Goal: Task Accomplishment & Management: Manage account settings

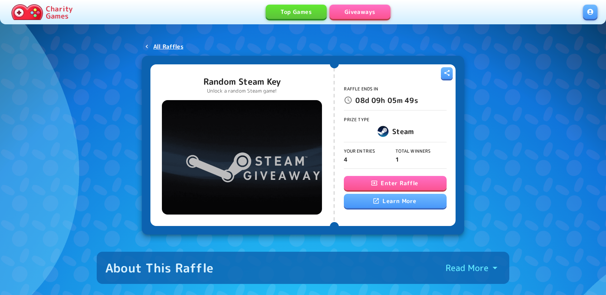
click at [217, 180] on button "Enter Raffle" at bounding box center [395, 183] width 102 height 14
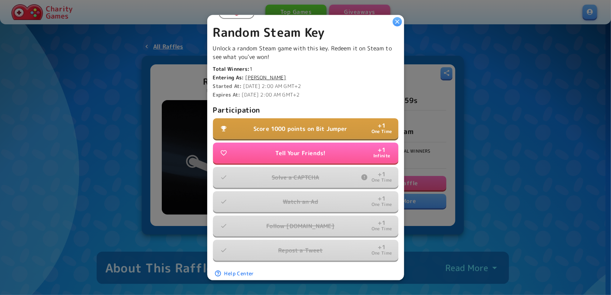
scroll to position [165, 0]
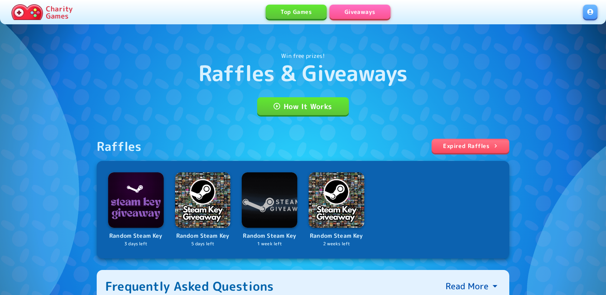
click at [586, 13] on link at bounding box center [590, 12] width 14 height 14
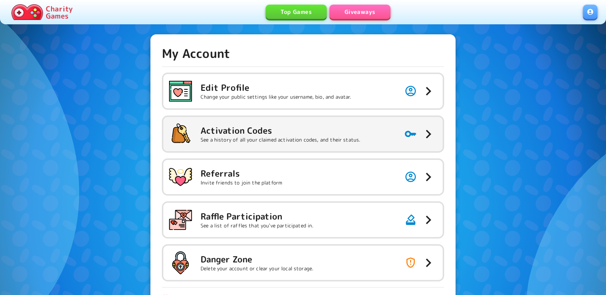
click at [320, 140] on p "See a history of all your claimed activation codes, and their status." at bounding box center [281, 139] width 160 height 7
